Goal: Find specific page/section: Find specific page/section

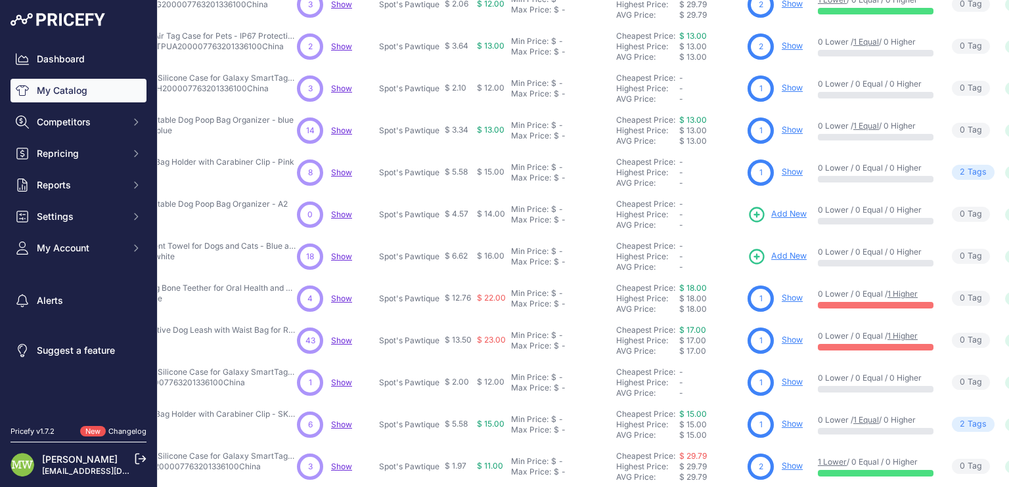
scroll to position [162, 0]
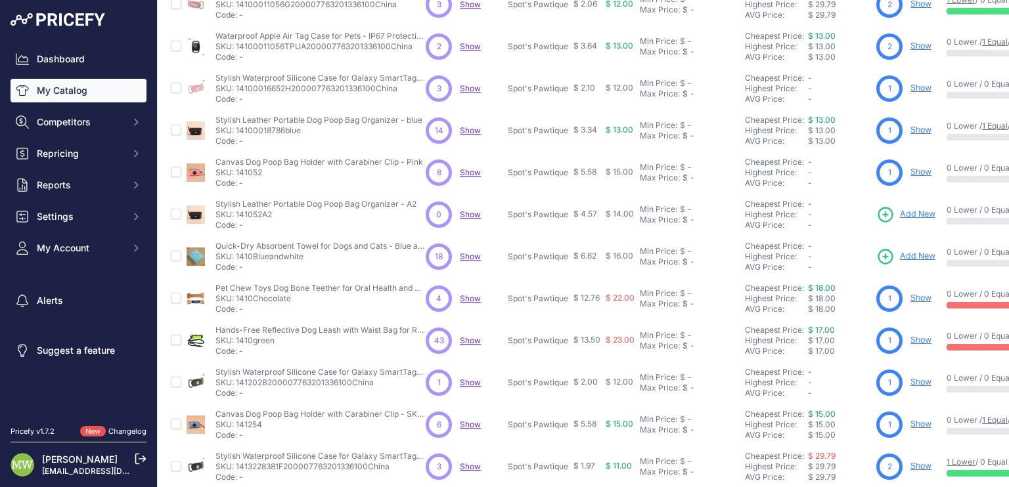
click at [920, 127] on link "Show" at bounding box center [921, 130] width 21 height 10
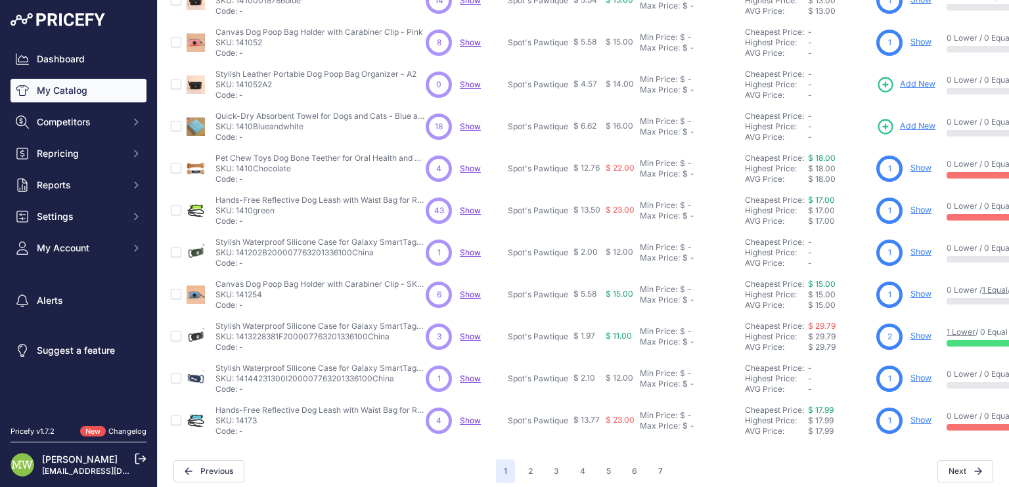
scroll to position [293, 0]
click at [922, 166] on link "Show" at bounding box center [921, 167] width 21 height 10
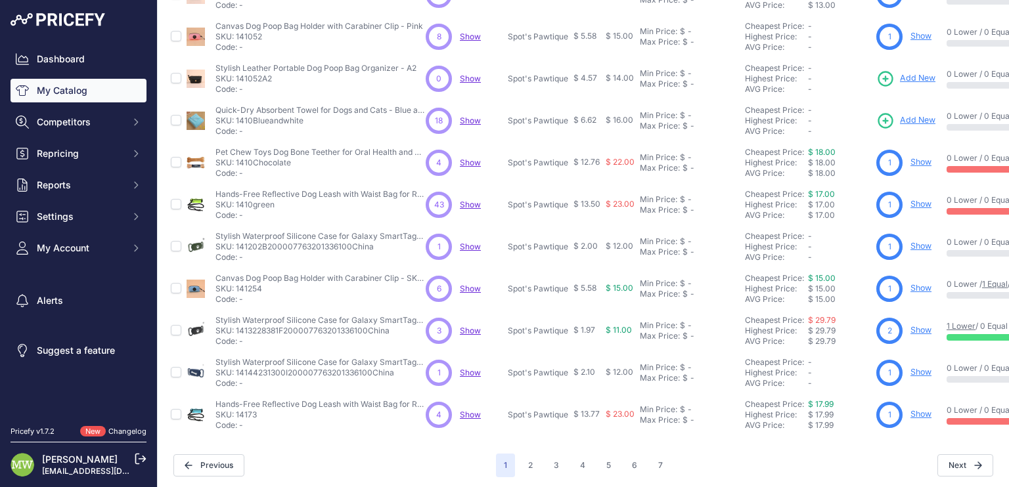
scroll to position [310, 0]
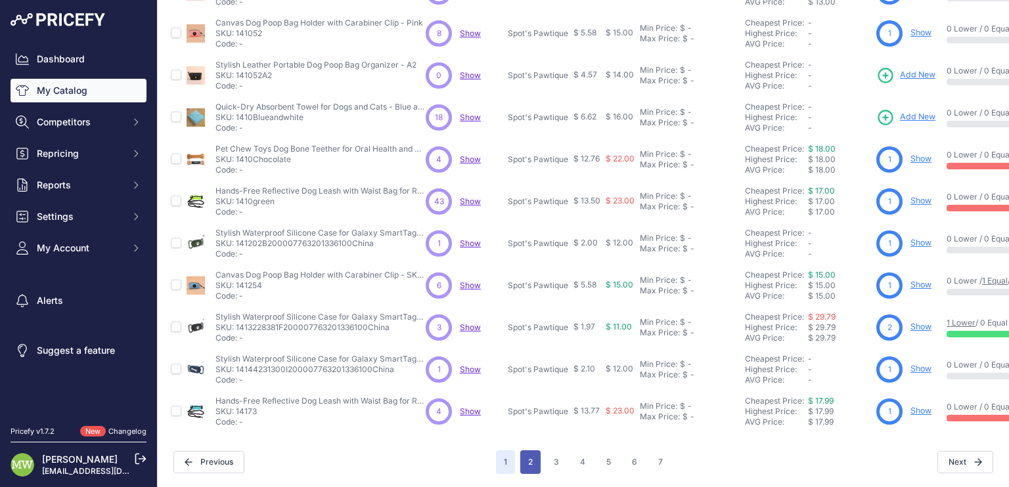
click at [526, 453] on button "2" at bounding box center [530, 463] width 20 height 24
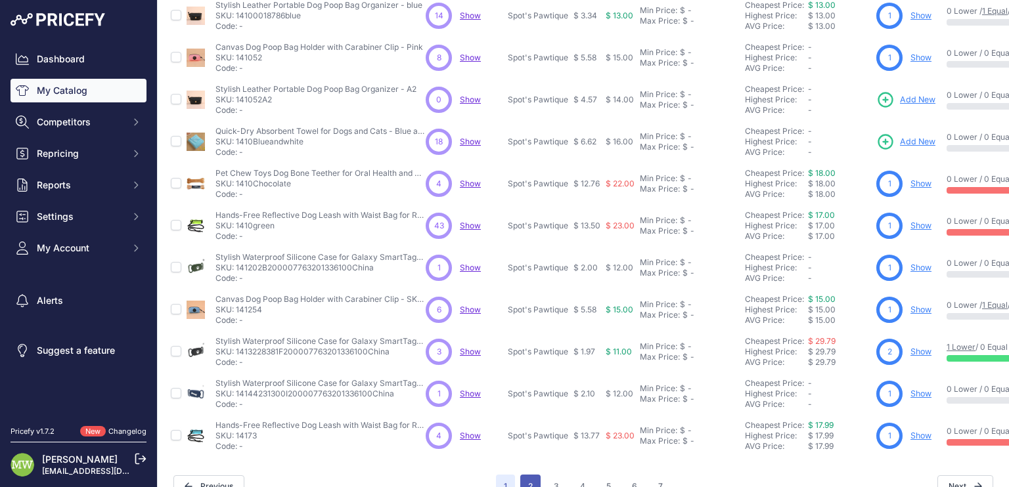
scroll to position [343, 0]
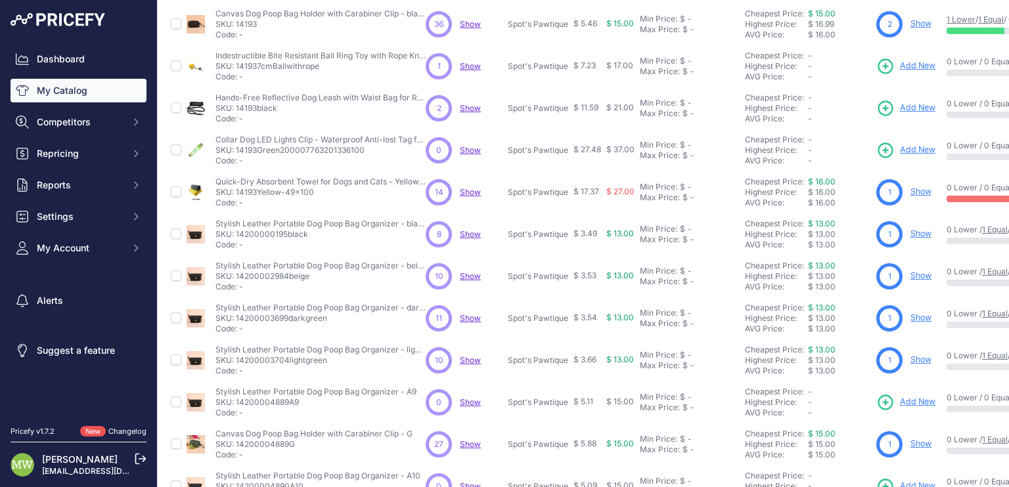
scroll to position [310, 0]
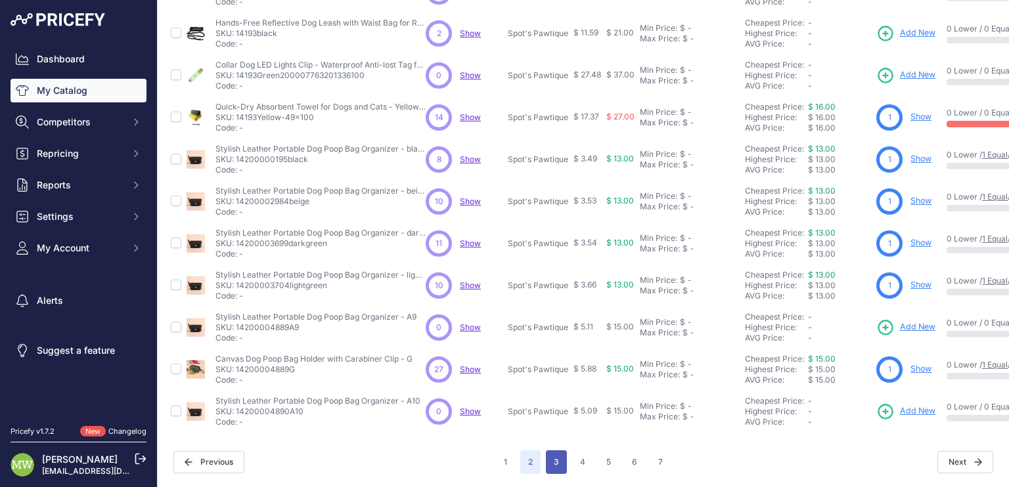
click at [552, 451] on button "3" at bounding box center [556, 463] width 21 height 24
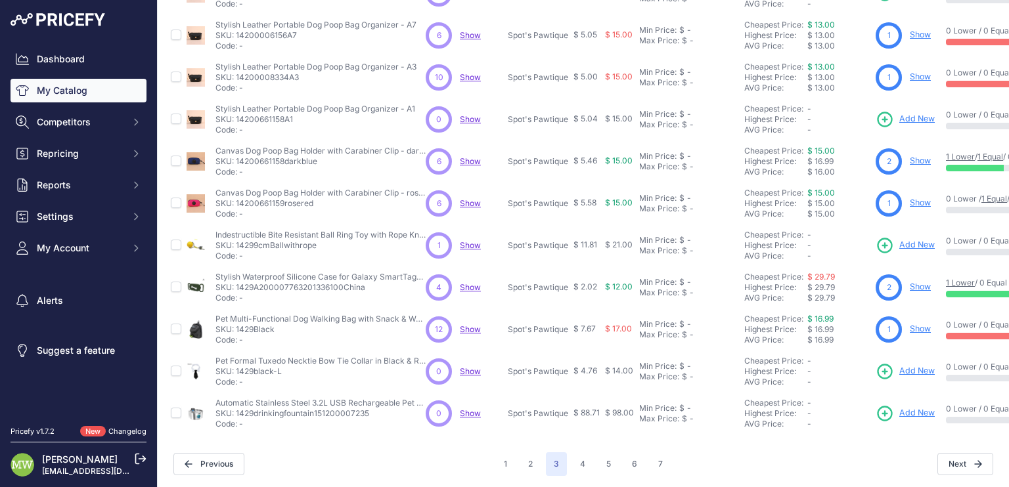
scroll to position [310, 0]
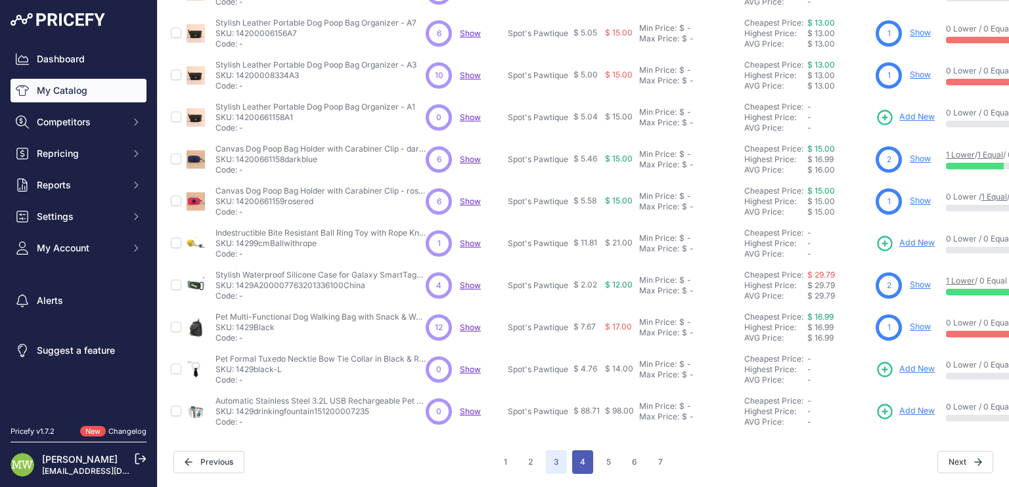
click at [576, 451] on button "4" at bounding box center [582, 463] width 21 height 24
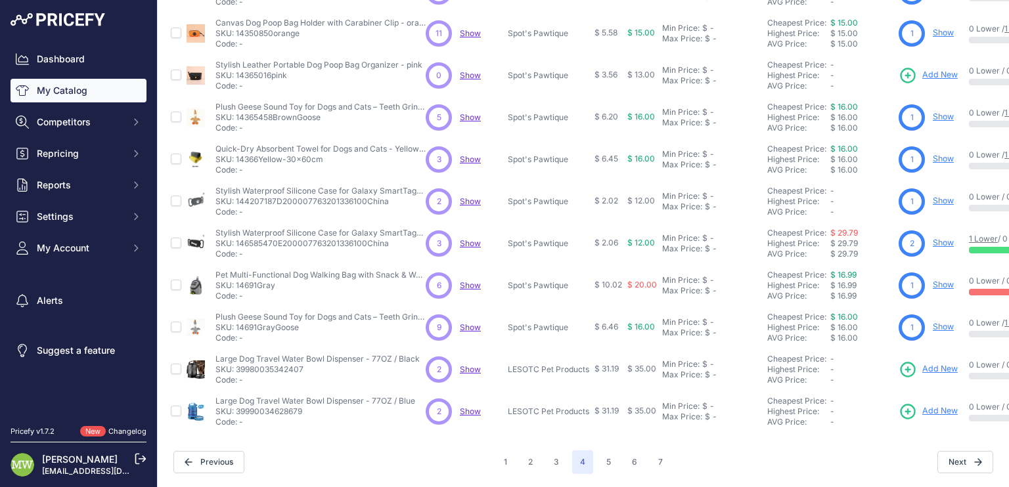
scroll to position [310, 0]
click at [604, 452] on button "5" at bounding box center [609, 463] width 20 height 24
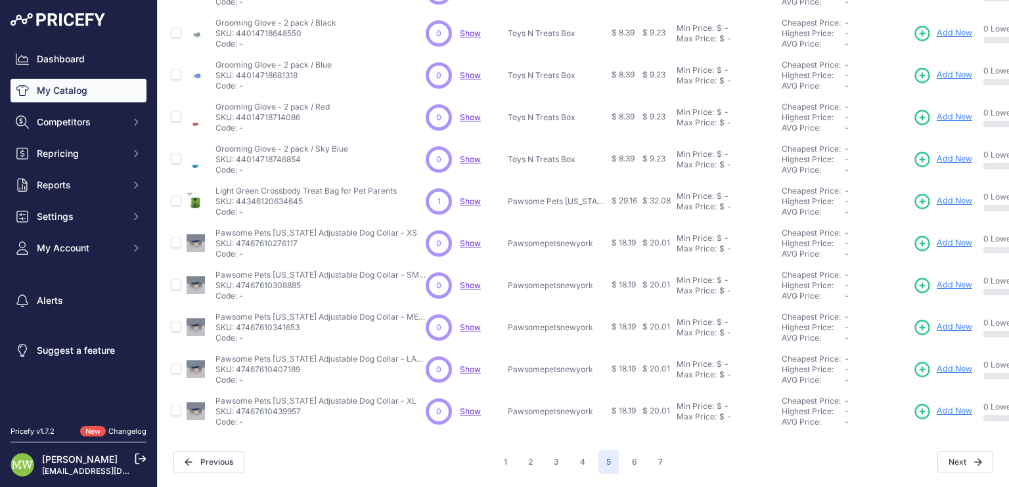
scroll to position [310, 0]
click at [629, 452] on button "6" at bounding box center [634, 463] width 21 height 24
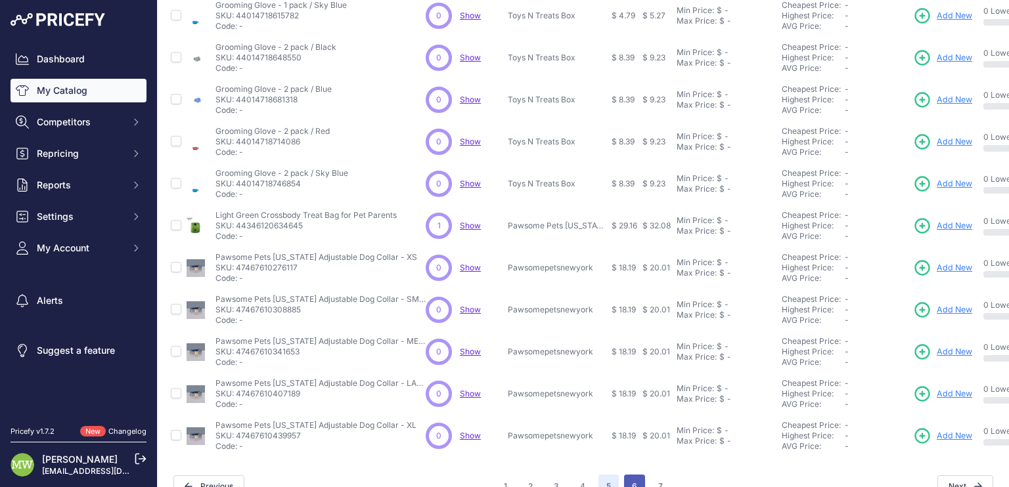
scroll to position [343, 0]
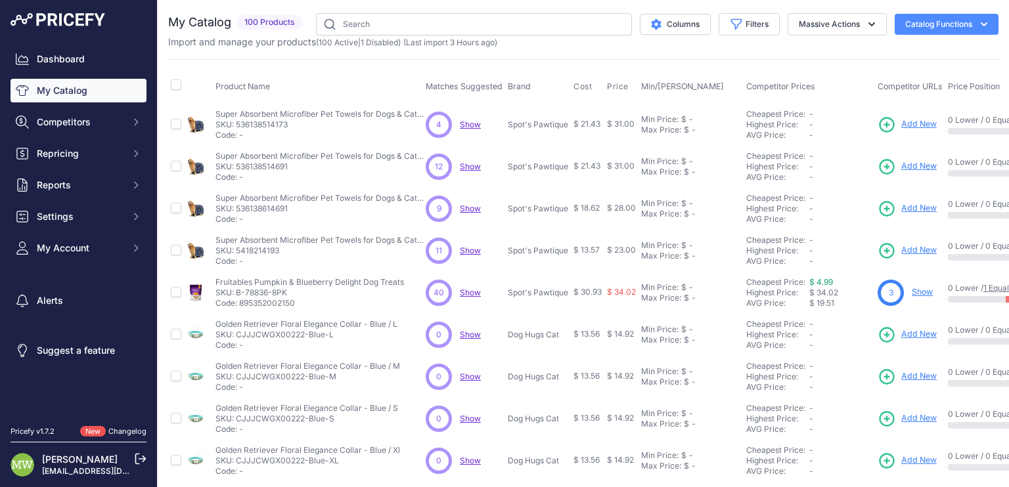
click at [919, 289] on link "Show" at bounding box center [922, 292] width 21 height 10
